Goal: Task Accomplishment & Management: Use online tool/utility

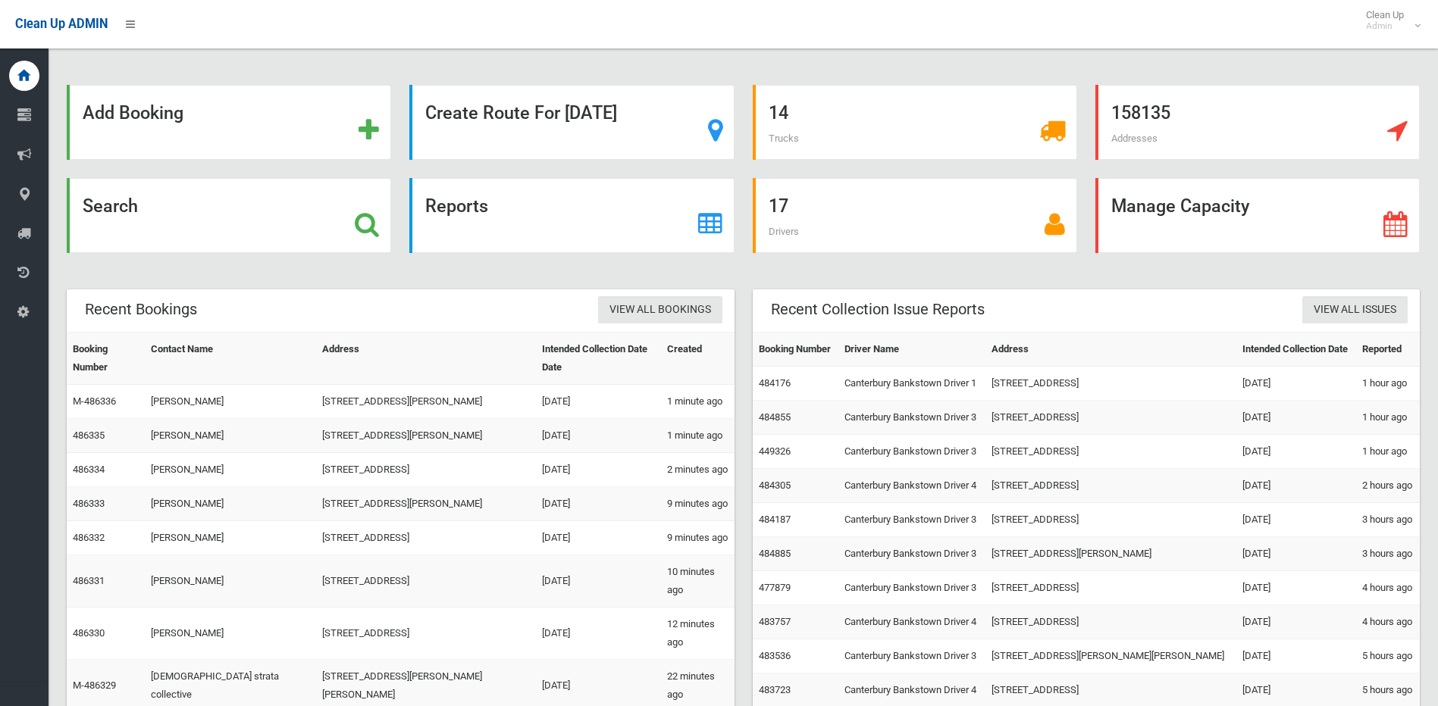
click at [368, 223] on icon at bounding box center [367, 224] width 24 height 26
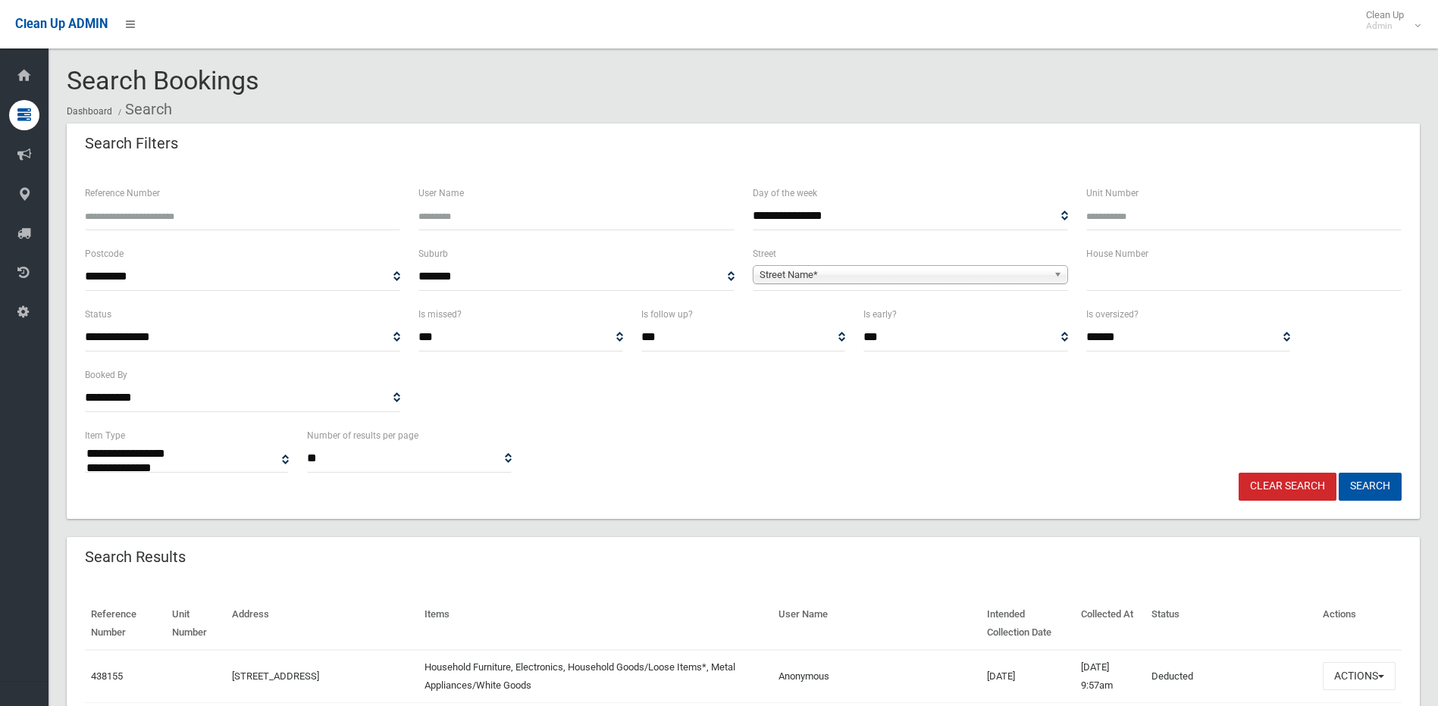
select select
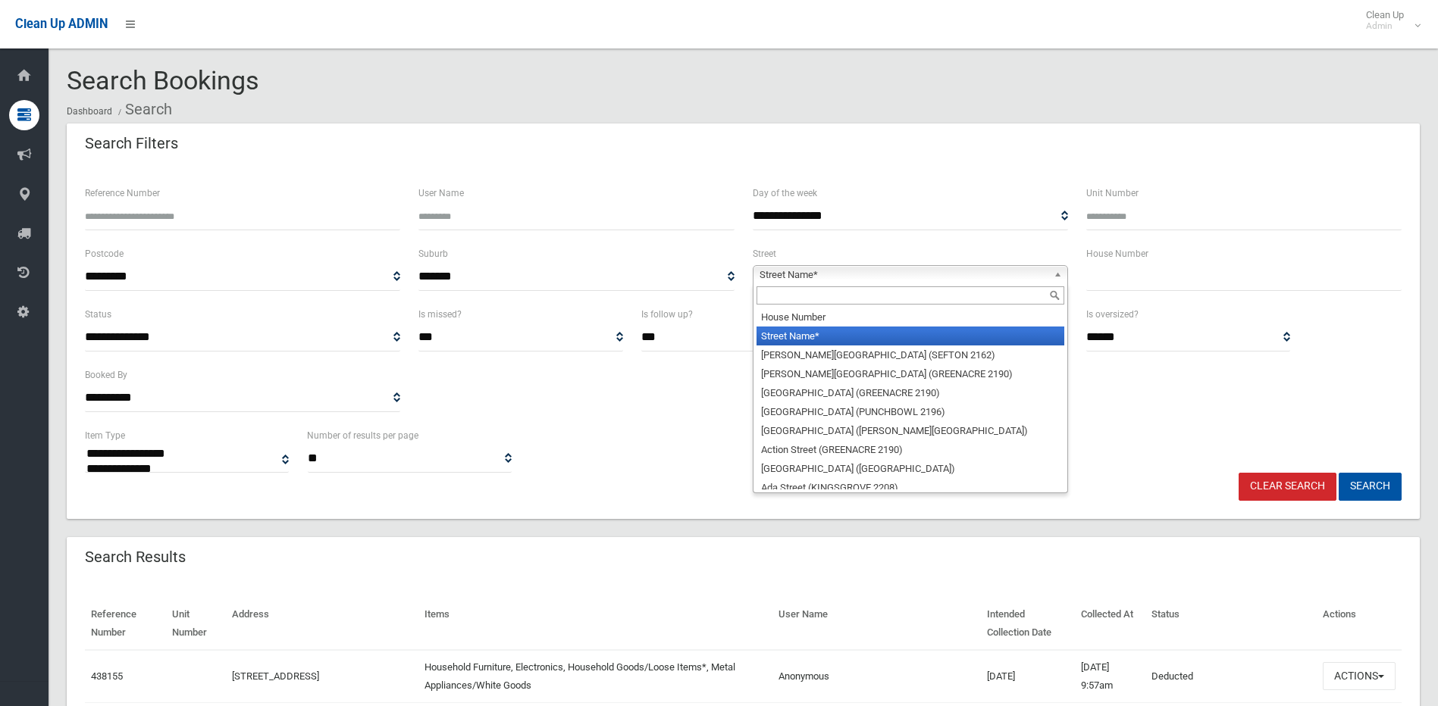
click at [802, 274] on span "Street Name*" at bounding box center [903, 275] width 288 height 18
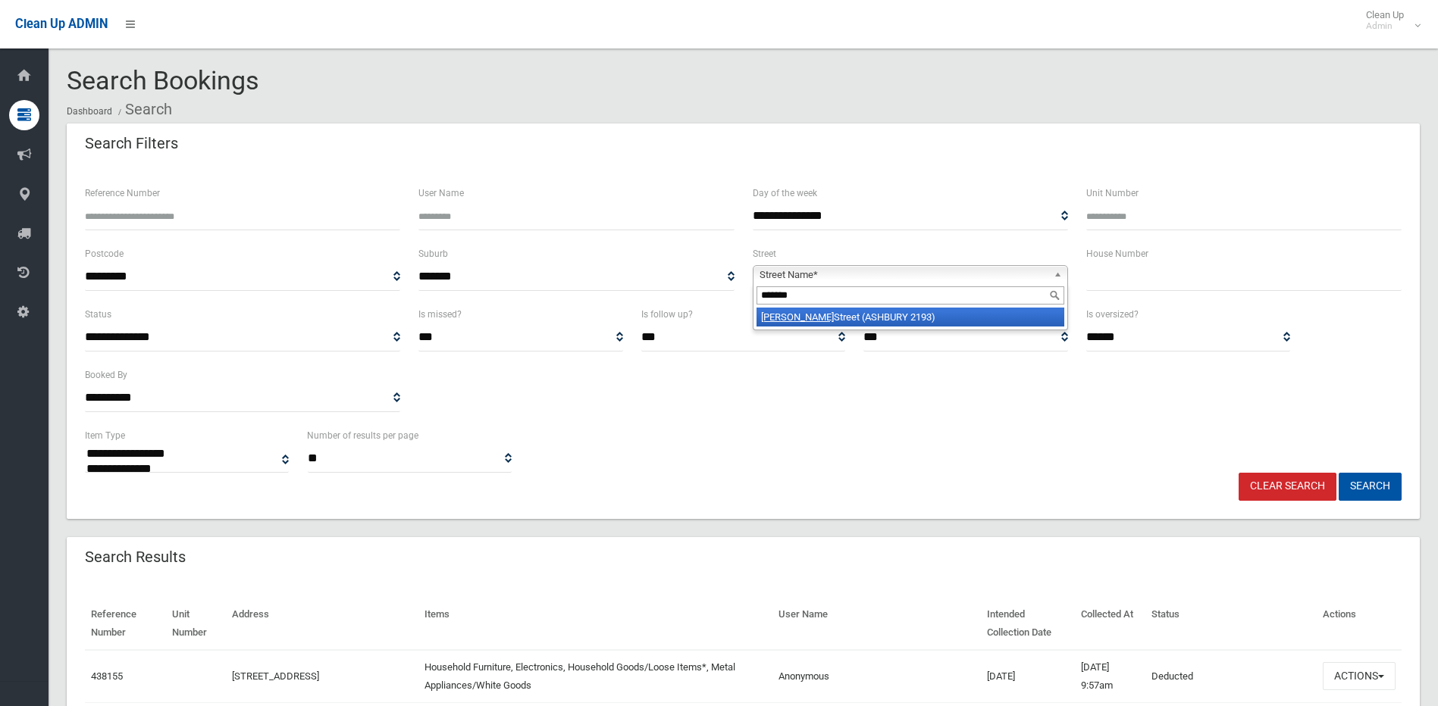
type input "*******"
click at [834, 314] on li "Goodlet Street (ASHBURY 2193)" at bounding box center [910, 317] width 308 height 19
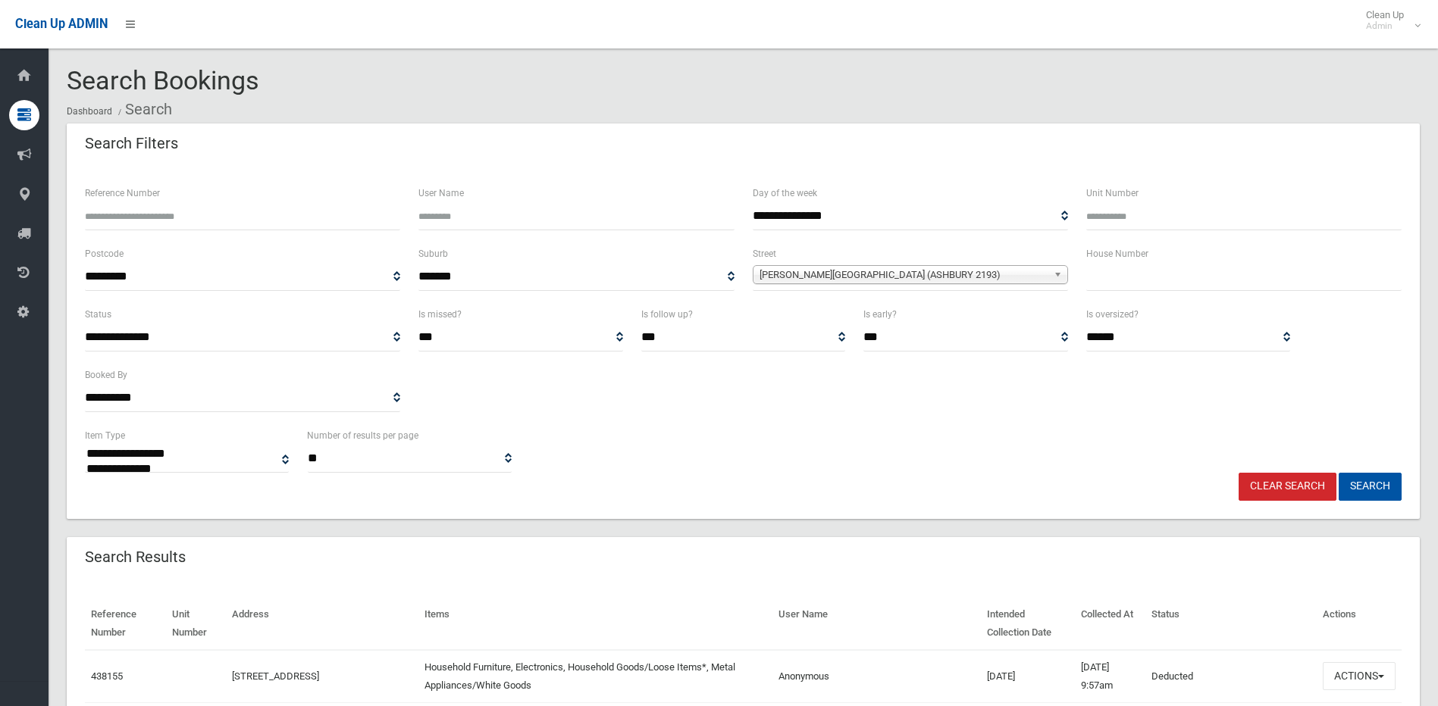
click at [1110, 277] on input "text" at bounding box center [1243, 277] width 315 height 28
type input "**"
click at [1338, 473] on button "Search" at bounding box center [1369, 487] width 63 height 28
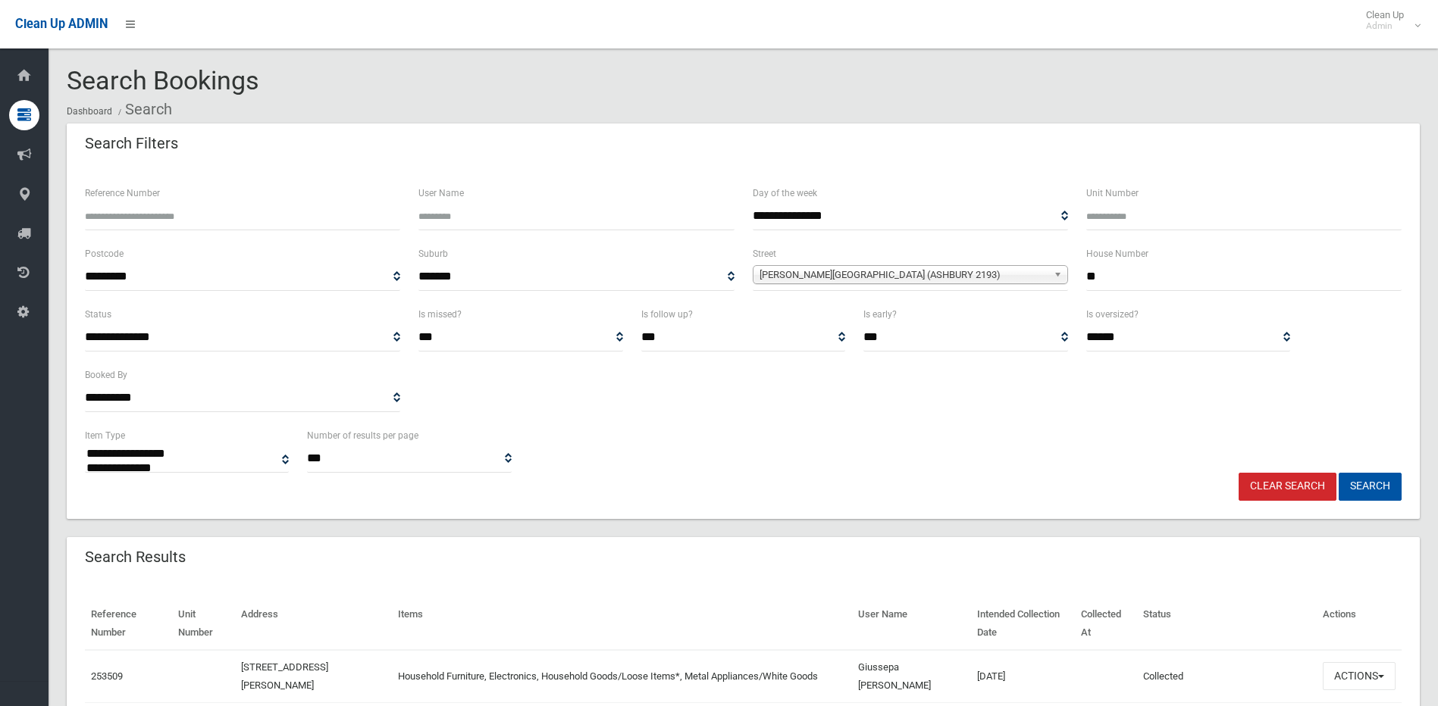
select select
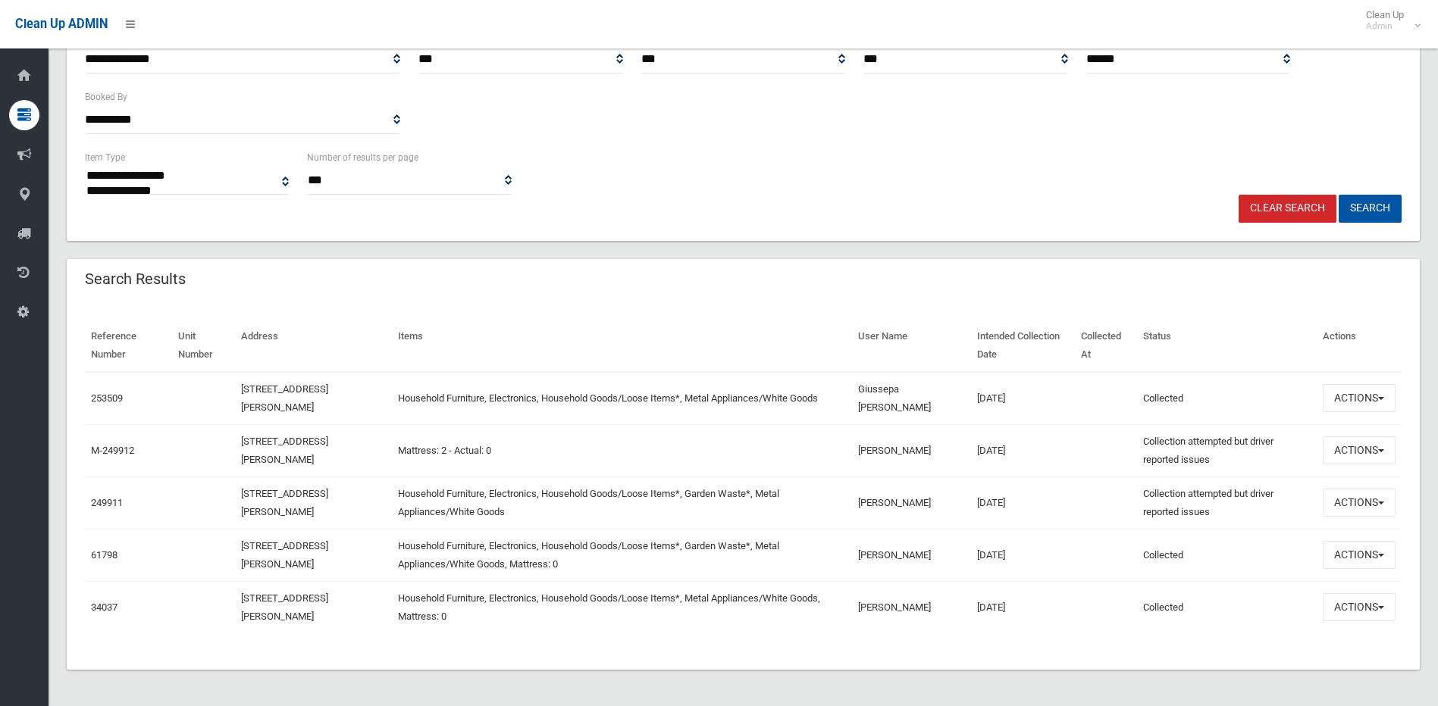
scroll to position [277, 0]
click at [1386, 12] on span "Clean Up Admin" at bounding box center [1388, 20] width 61 height 23
click at [1394, 62] on link "Logout" at bounding box center [1388, 66] width 79 height 26
